Goal: Task Accomplishment & Management: Manage account settings

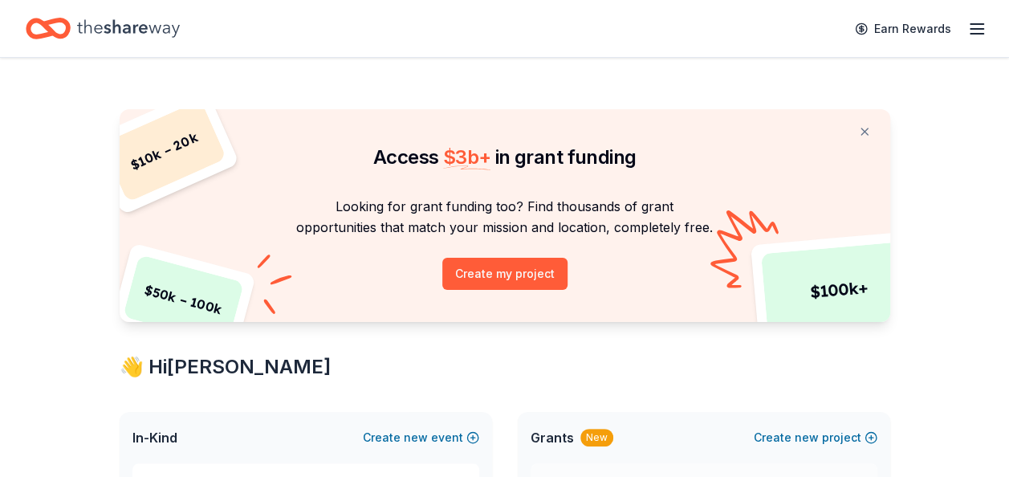
scroll to position [161, 0]
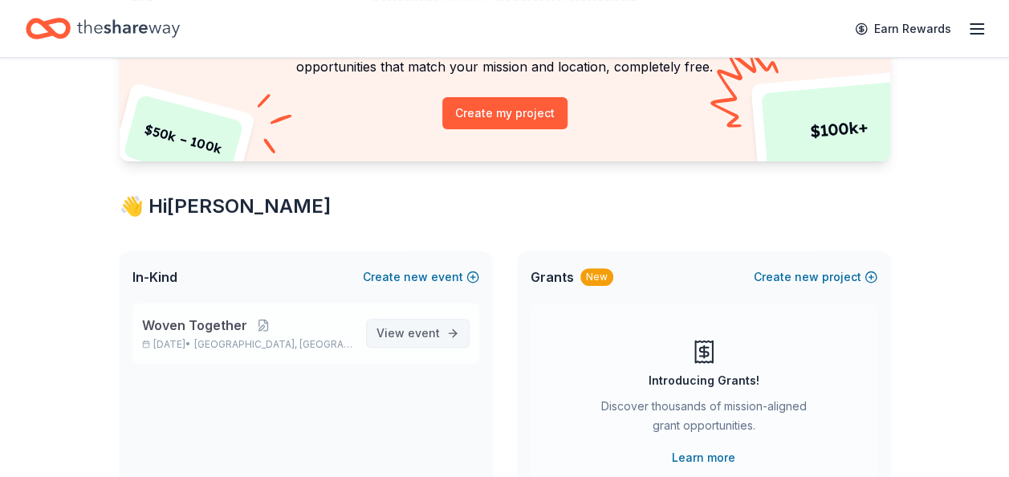
click at [379, 328] on link "View event" at bounding box center [418, 333] width 104 height 29
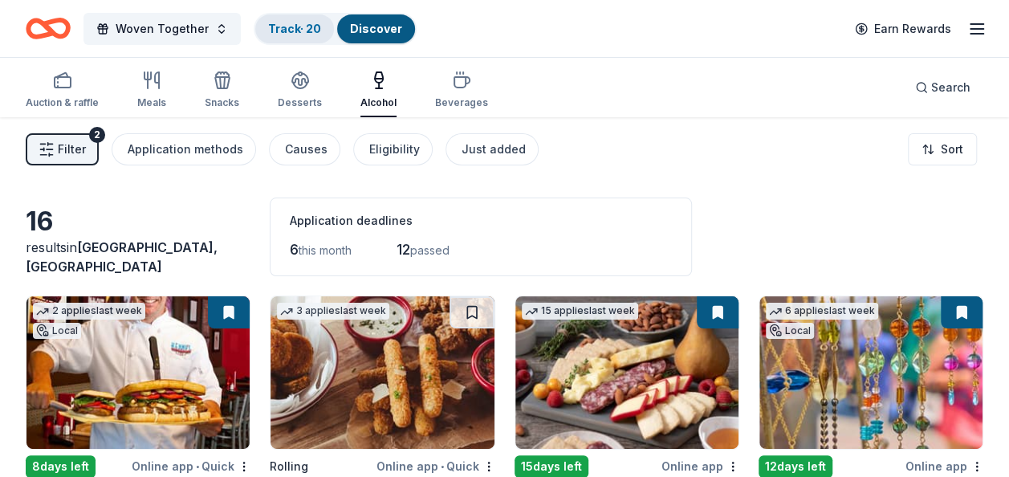
click at [284, 27] on link "Track · 20" at bounding box center [294, 29] width 53 height 14
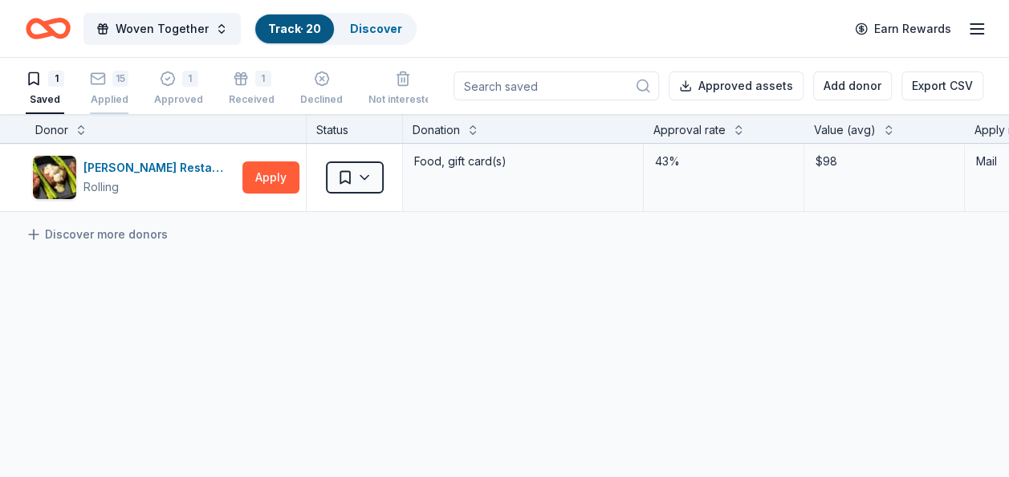
click at [104, 87] on div "15 Applied" at bounding box center [109, 88] width 39 height 35
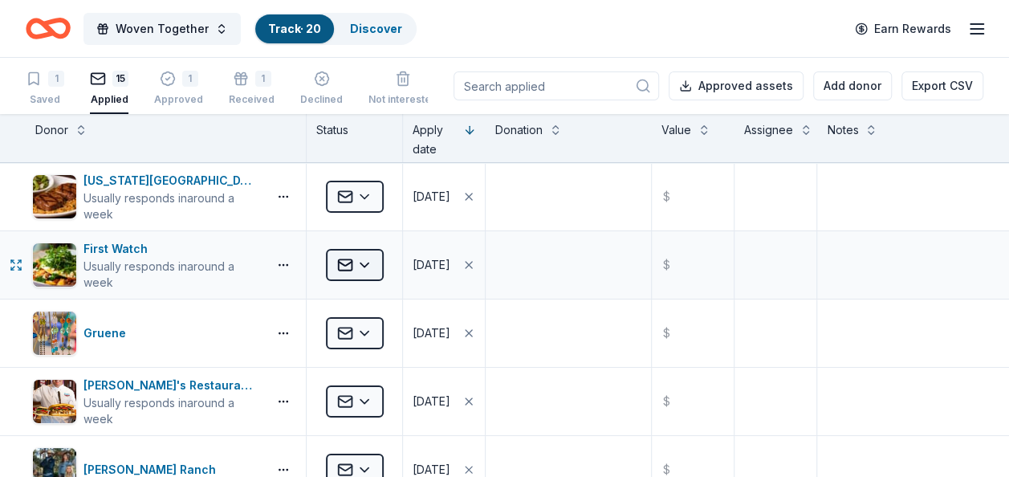
click at [368, 265] on html "Woven Together Track · 20 Discover Earn Rewards 1 Saved 15 Applied 1 Approved 1…" at bounding box center [504, 238] width 1009 height 477
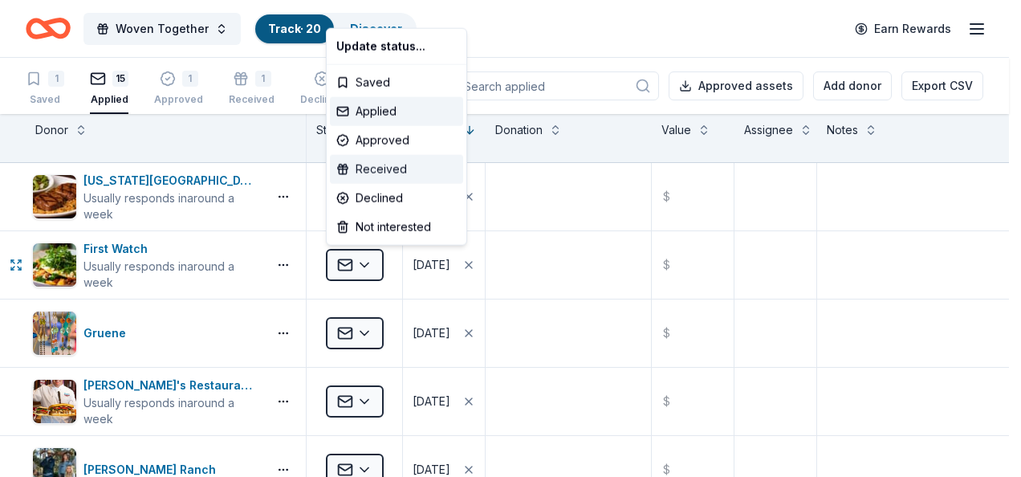
click at [384, 169] on div "Received" at bounding box center [396, 169] width 133 height 29
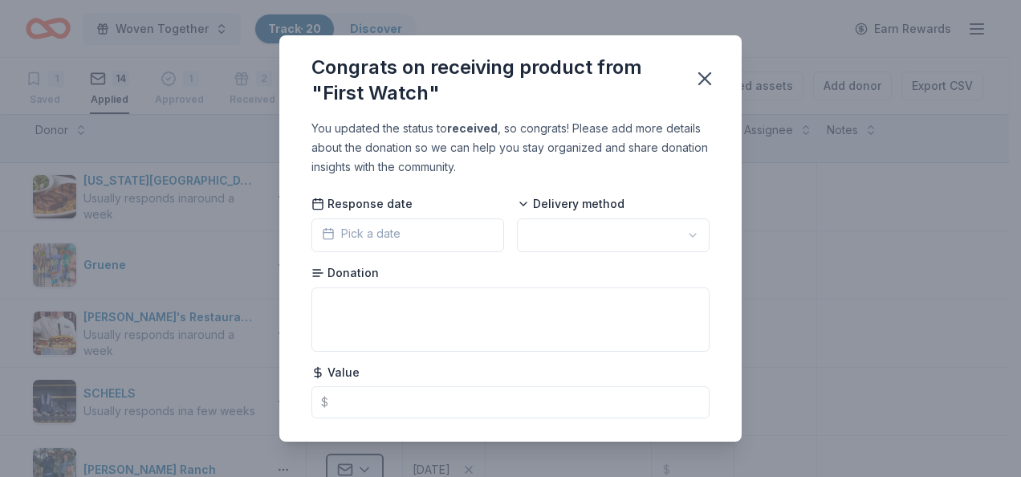
click at [364, 231] on span "Pick a date" at bounding box center [361, 233] width 79 height 19
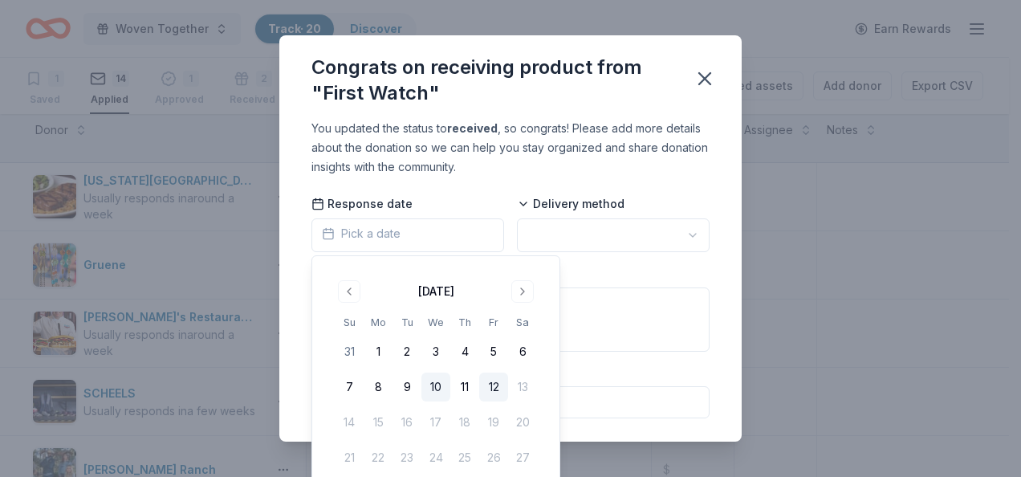
click at [434, 386] on button "10" at bounding box center [435, 386] width 29 height 29
click at [567, 234] on html "Woven Together Track · 20 Discover Earn Rewards 1 Saved 14 Applied 1 Approved 2…" at bounding box center [510, 238] width 1021 height 477
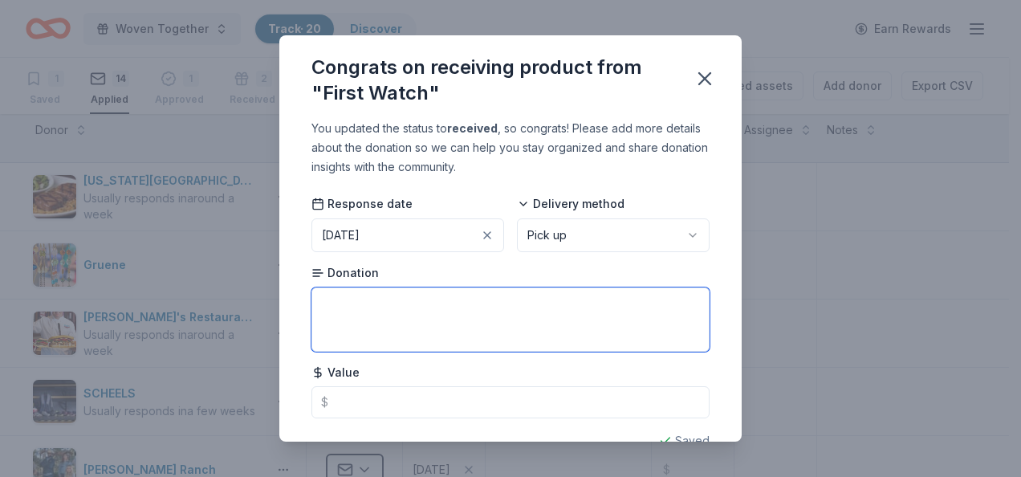
click at [379, 305] on textarea at bounding box center [510, 319] width 398 height 64
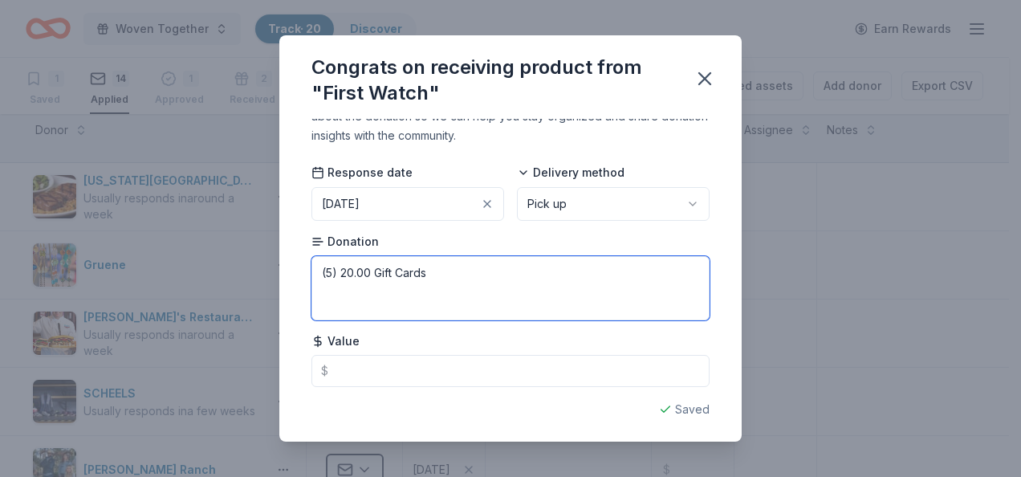
scroll to position [34, 0]
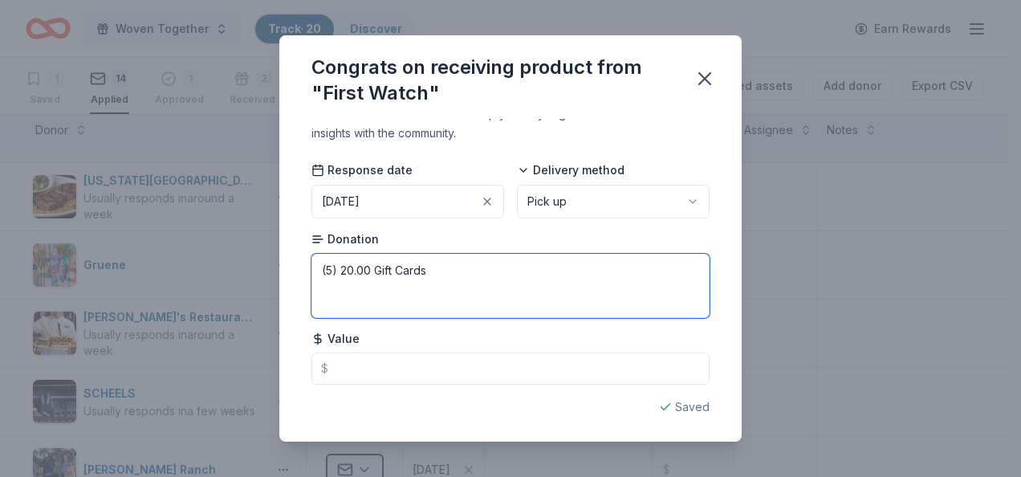
type textarea "(5) 20.00 Gift Cards"
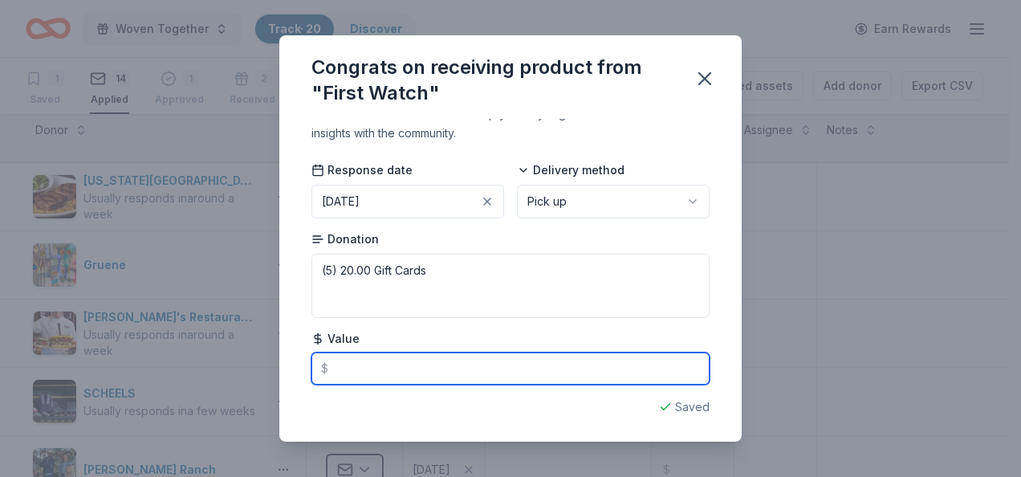
click at [372, 364] on input "text" at bounding box center [510, 368] width 398 height 32
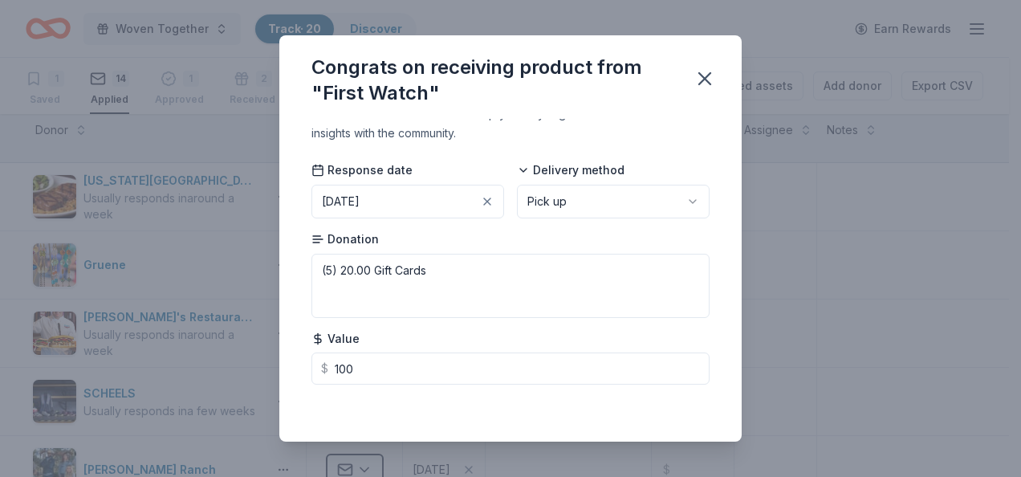
type input "100.00"
click at [583, 417] on div "You updated the status to received , so congrats! Please add more details about…" at bounding box center [510, 280] width 462 height 323
click at [705, 75] on icon "button" at bounding box center [704, 78] width 22 height 22
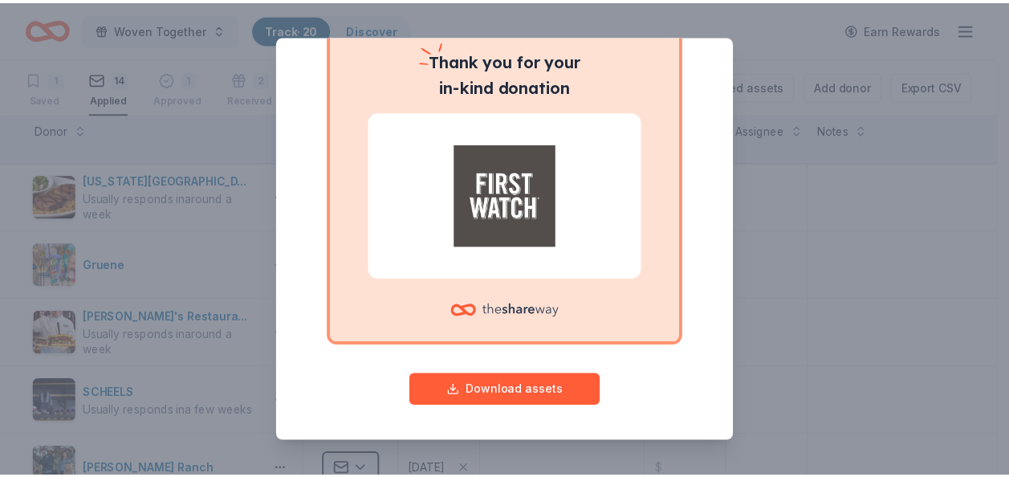
scroll to position [0, 0]
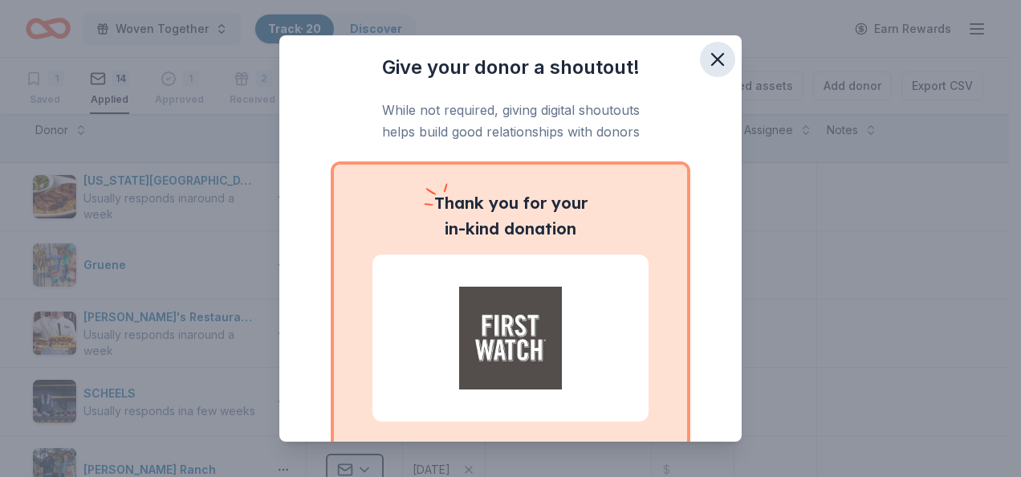
click at [706, 59] on icon "button" at bounding box center [717, 59] width 22 height 22
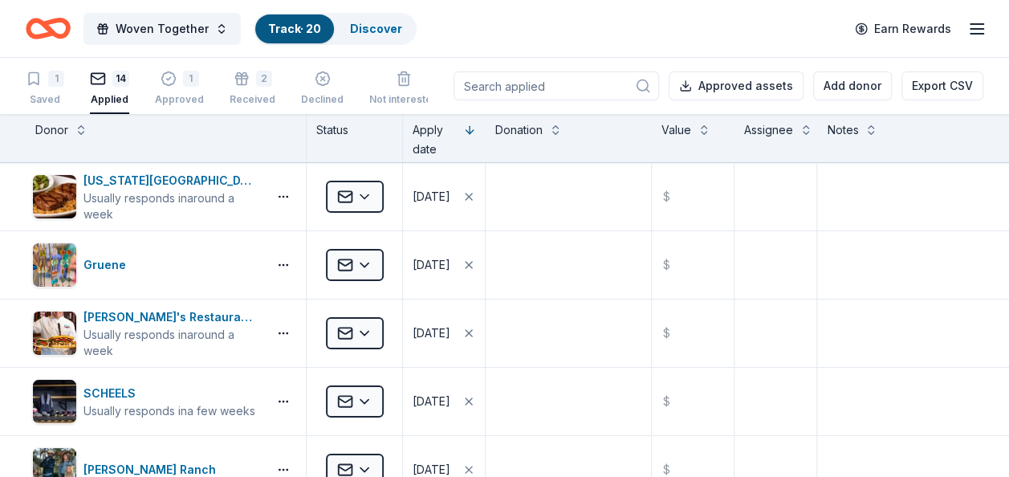
click at [111, 88] on div "14 Applied" at bounding box center [109, 88] width 39 height 35
